Goal: Go to known website: Access a specific website the user already knows

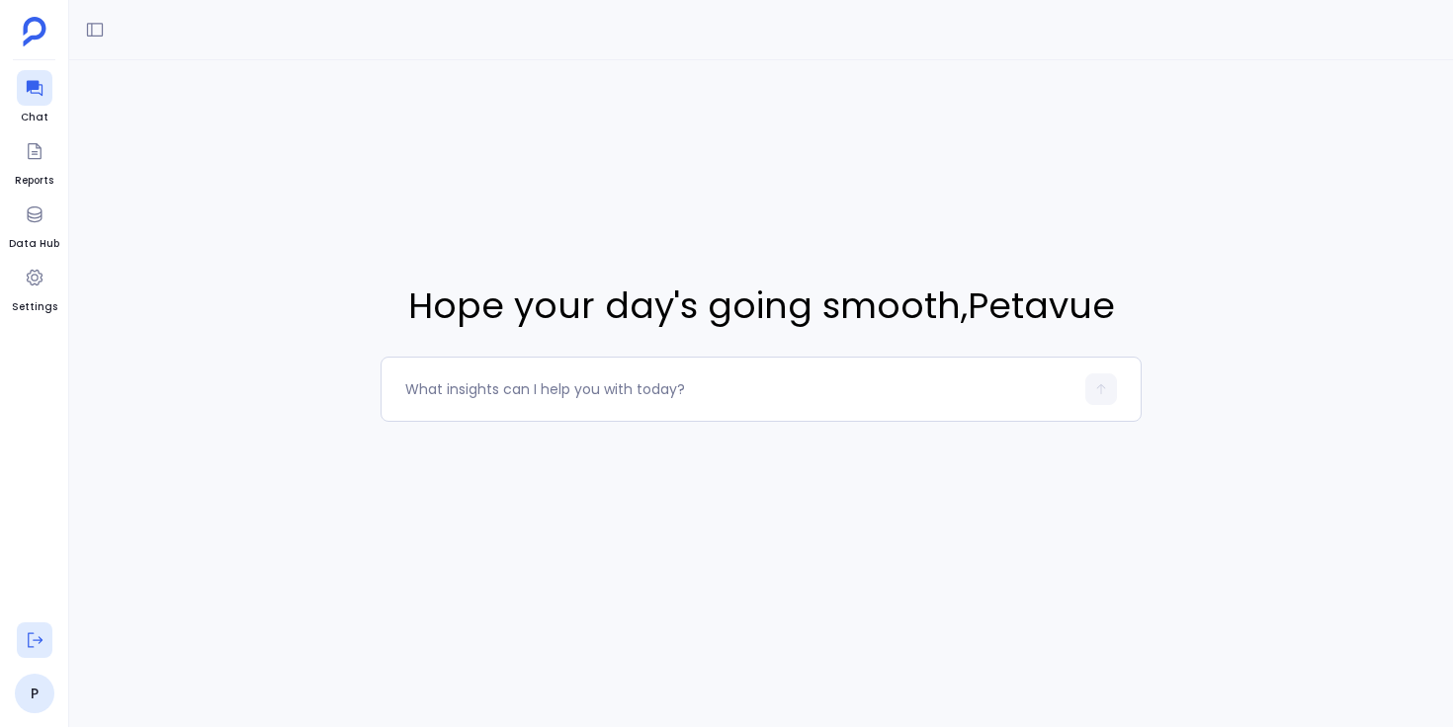
click at [31, 637] on icon at bounding box center [35, 641] width 20 height 20
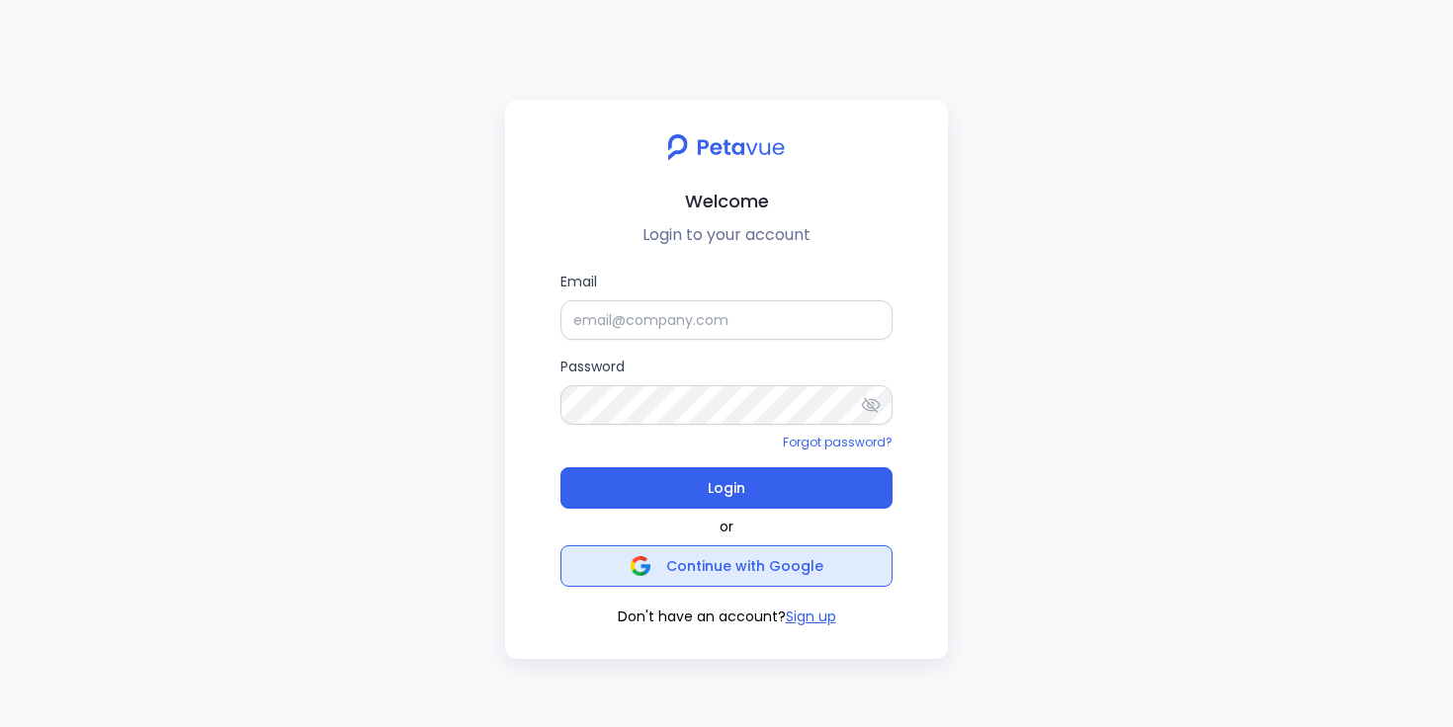
click at [615, 581] on button "Continue with Google" at bounding box center [726, 567] width 332 height 42
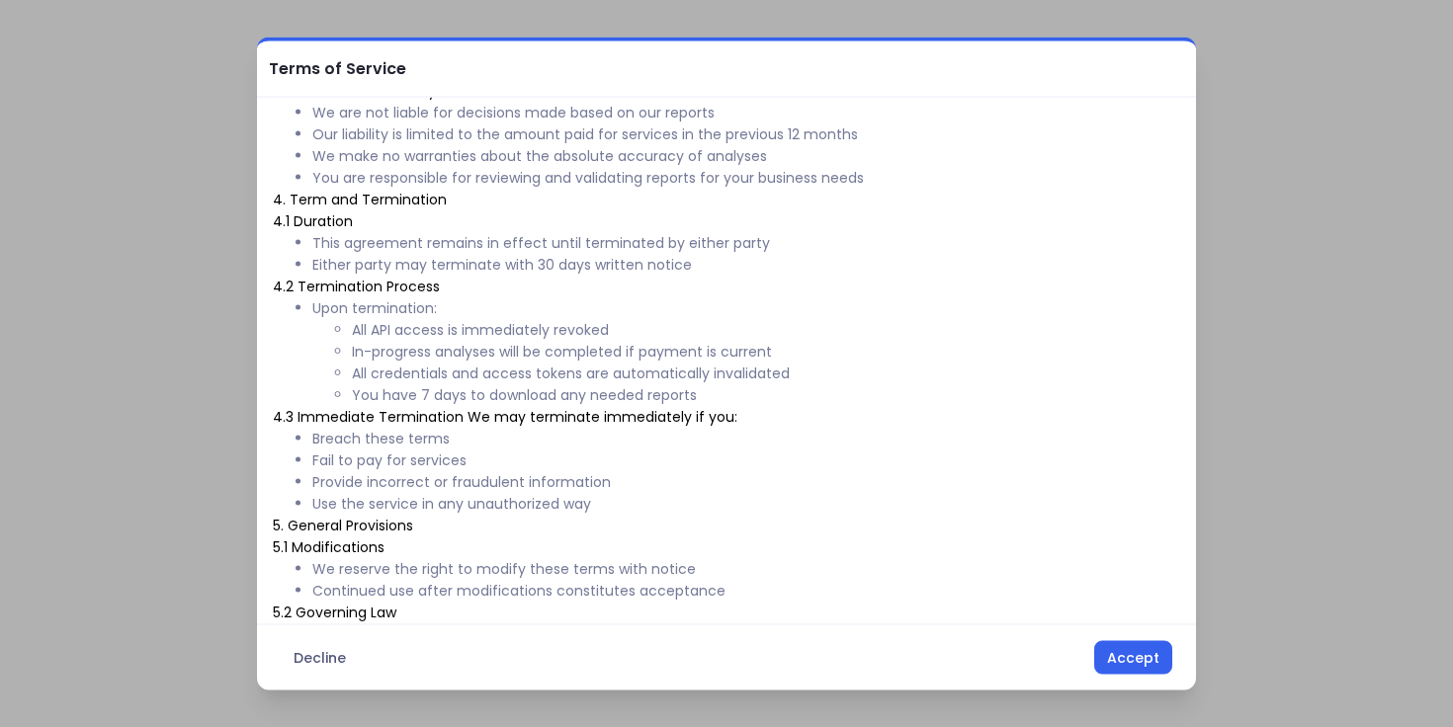
scroll to position [786, 0]
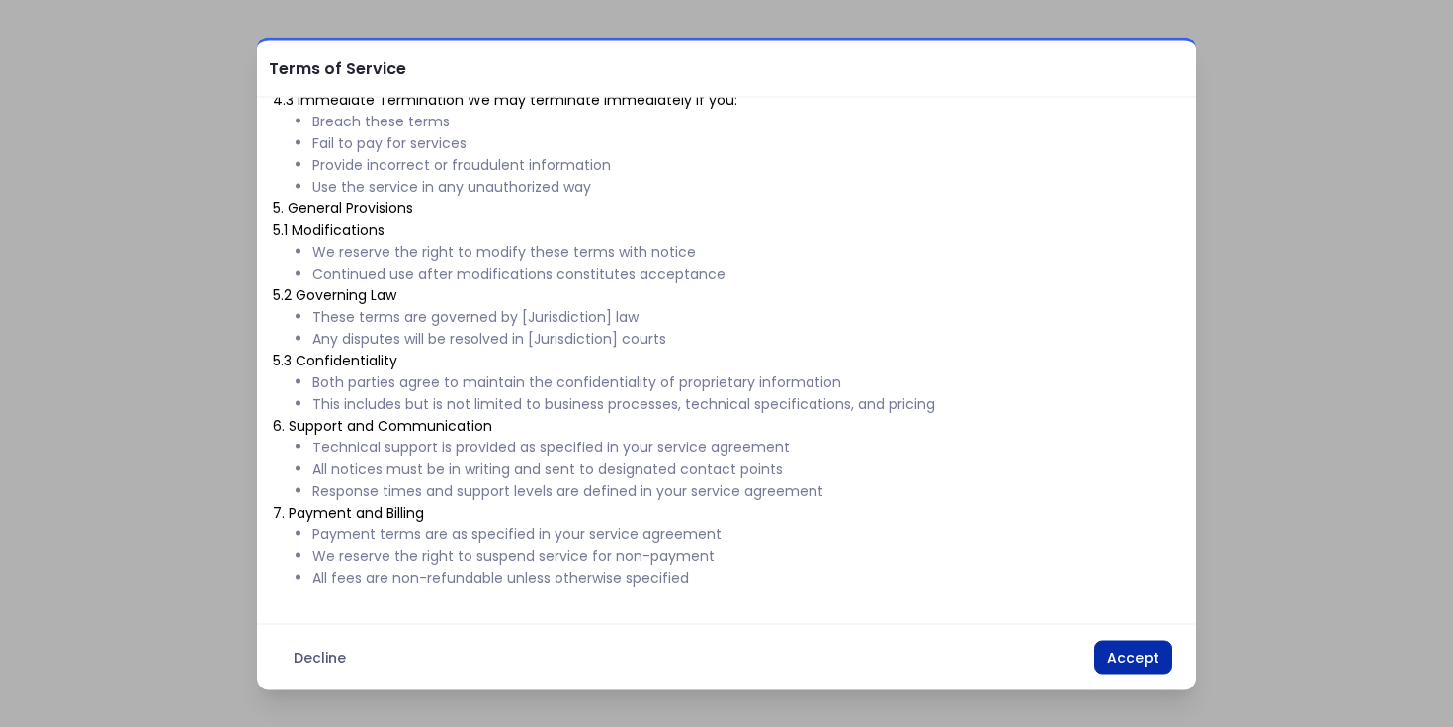
click at [1142, 659] on button "Accept" at bounding box center [1133, 658] width 78 height 34
